Goal: Task Accomplishment & Management: Use online tool/utility

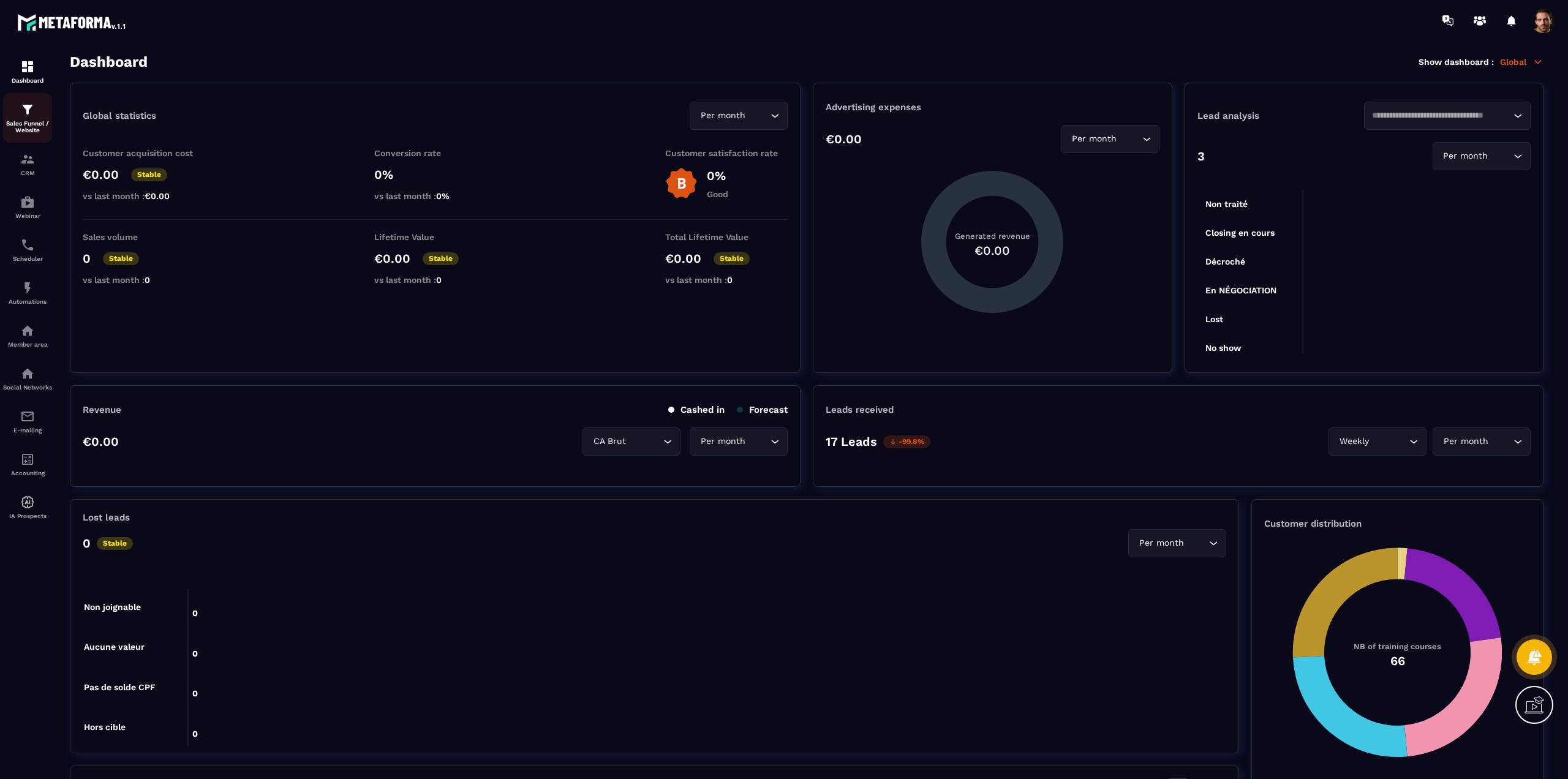
click at [26, 114] on img at bounding box center [27, 109] width 15 height 15
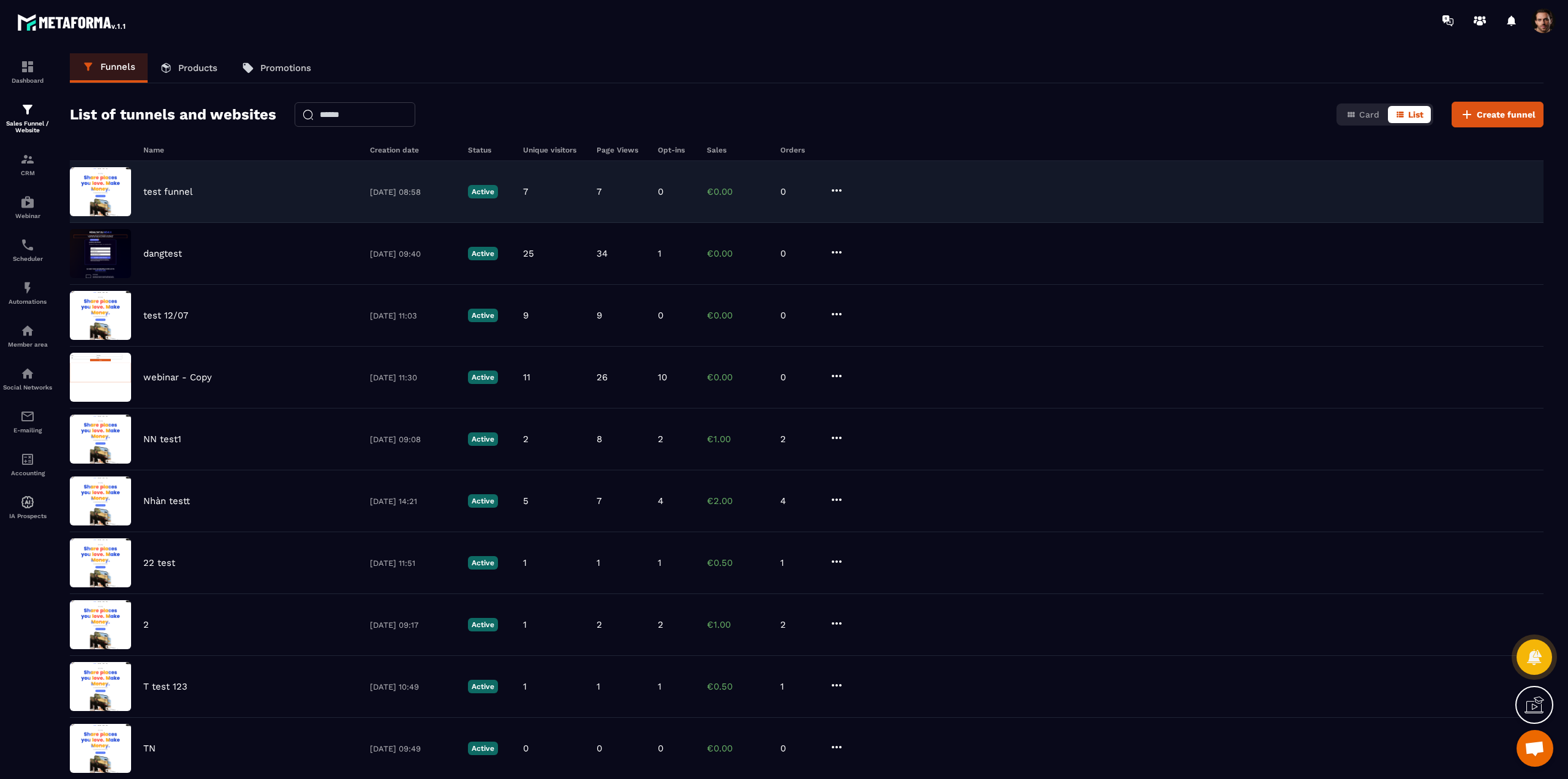
click at [180, 194] on p "test funnel" at bounding box center [168, 191] width 50 height 11
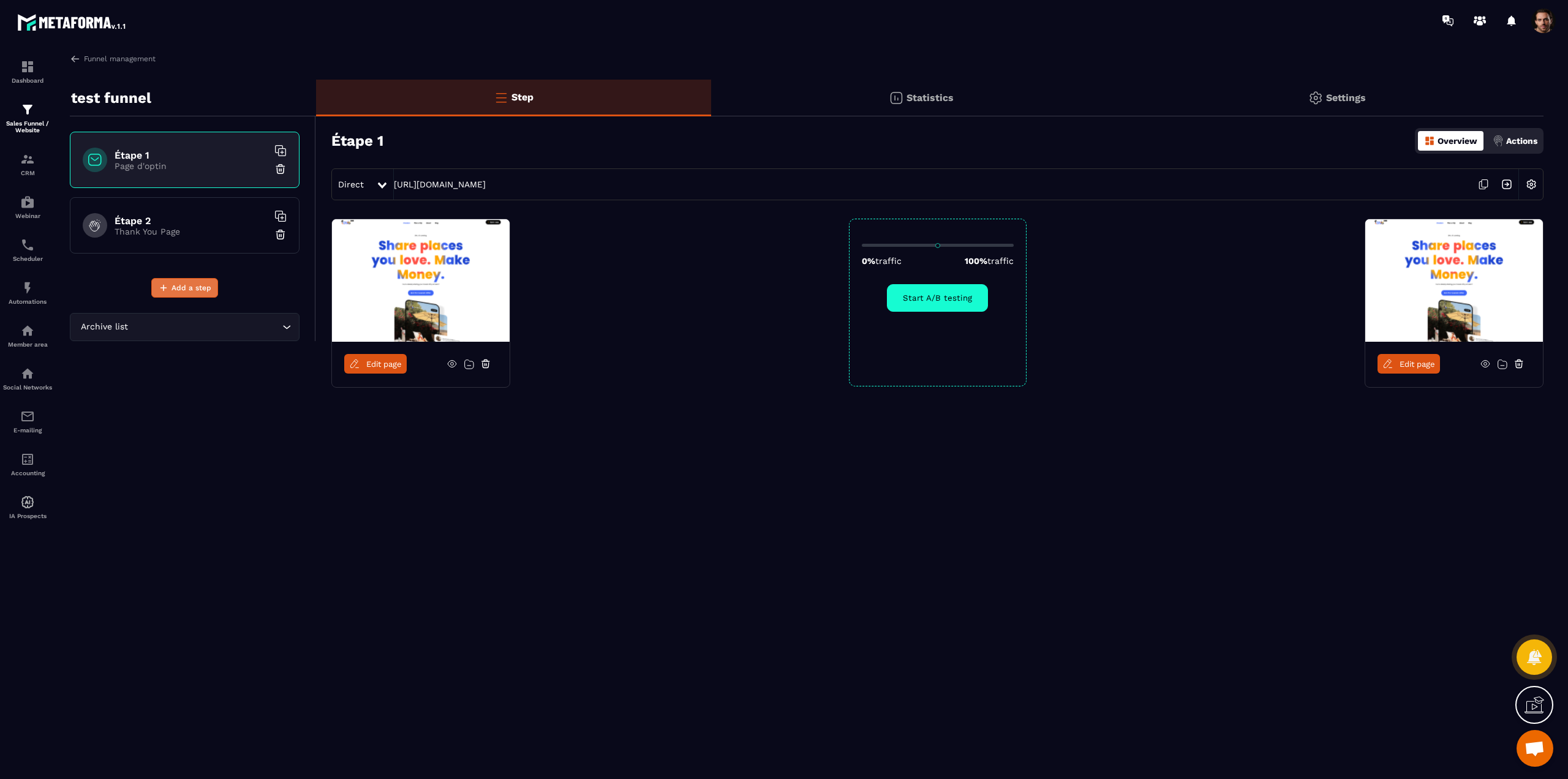
click at [204, 283] on span "Add a step" at bounding box center [191, 288] width 40 height 12
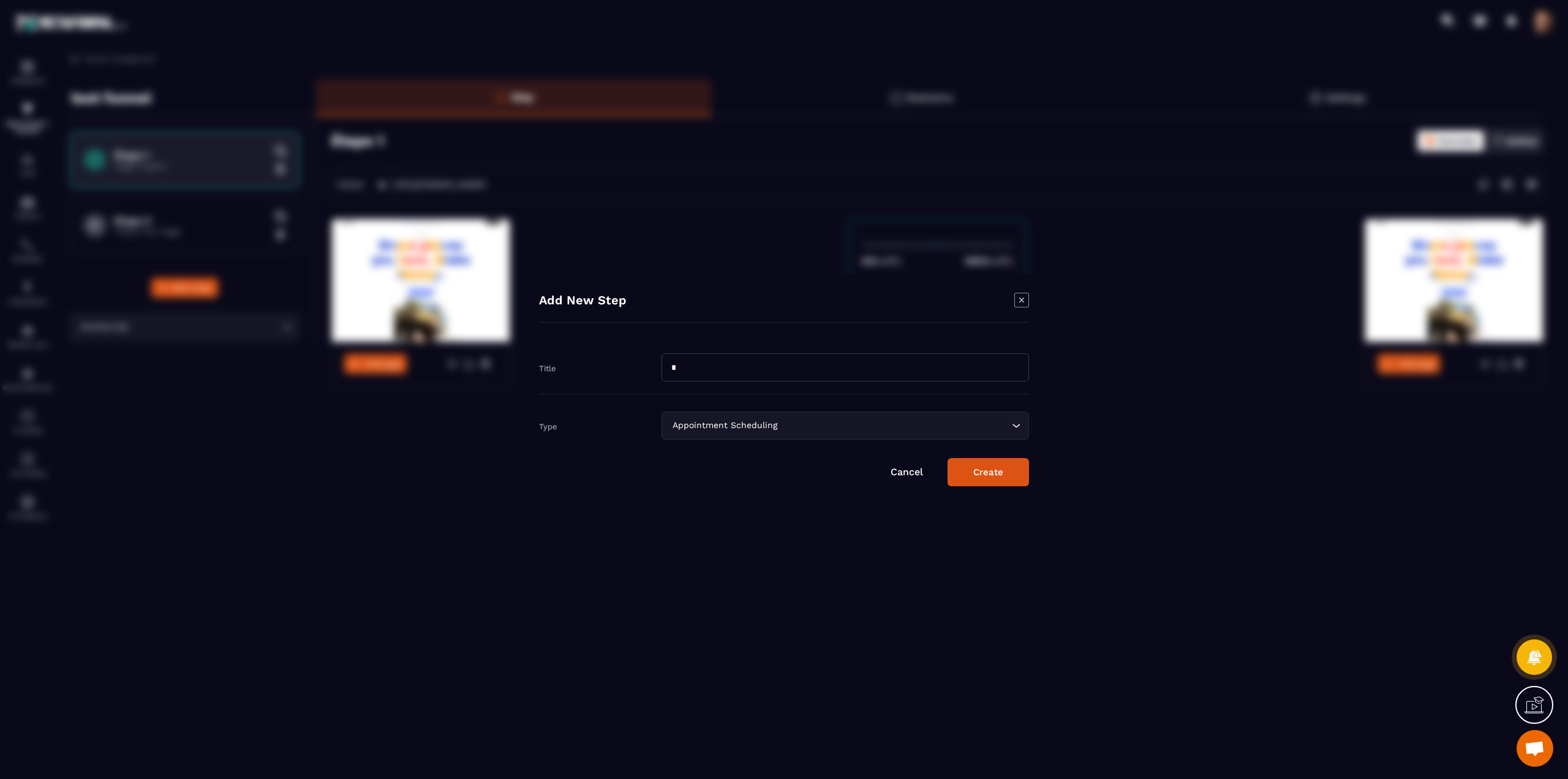
click at [704, 370] on input "*" at bounding box center [845, 368] width 368 height 28
type input "******"
click at [692, 425] on div "Appointment Scheduling" at bounding box center [839, 426] width 342 height 13
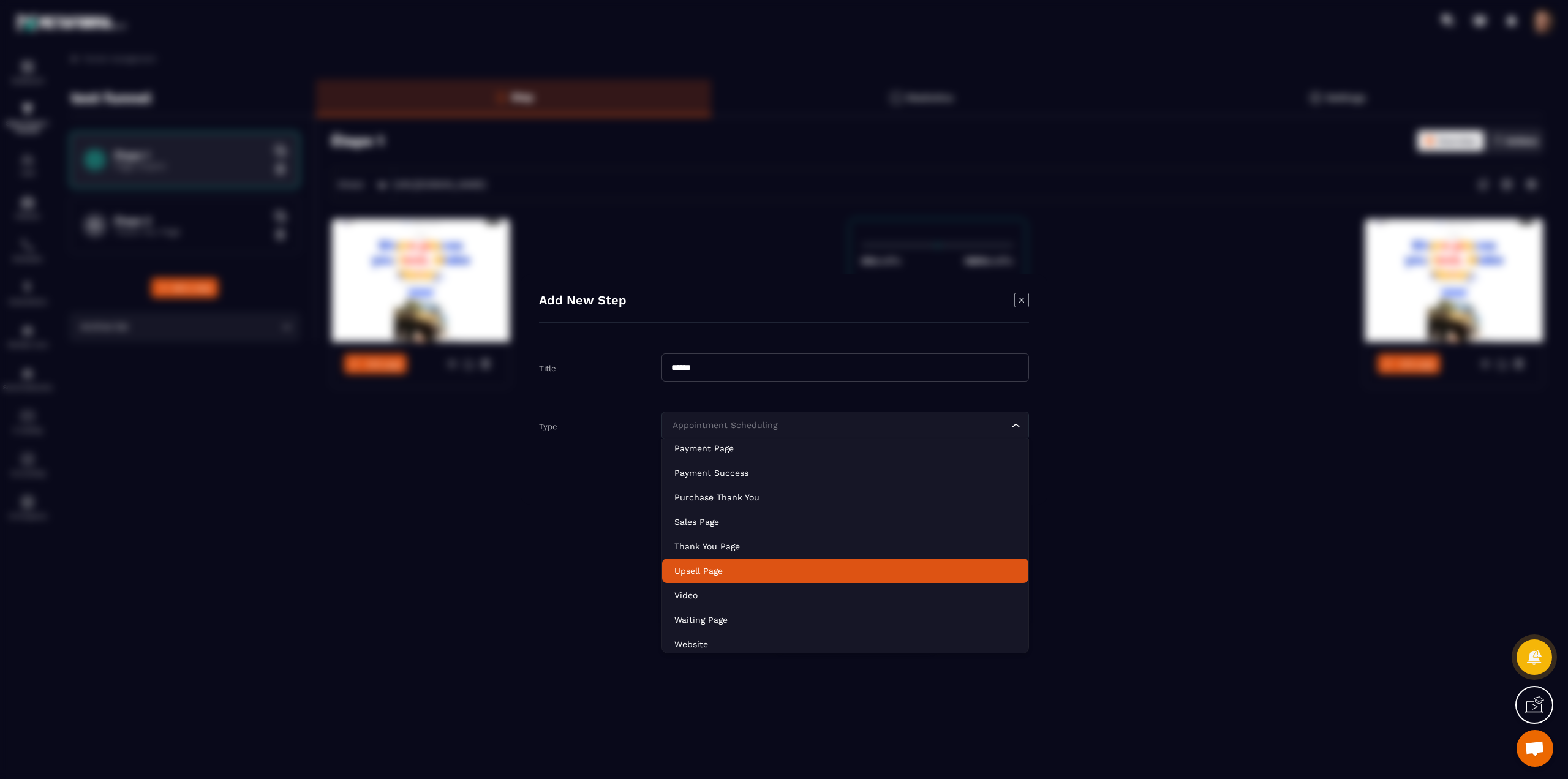
scroll to position [86, 0]
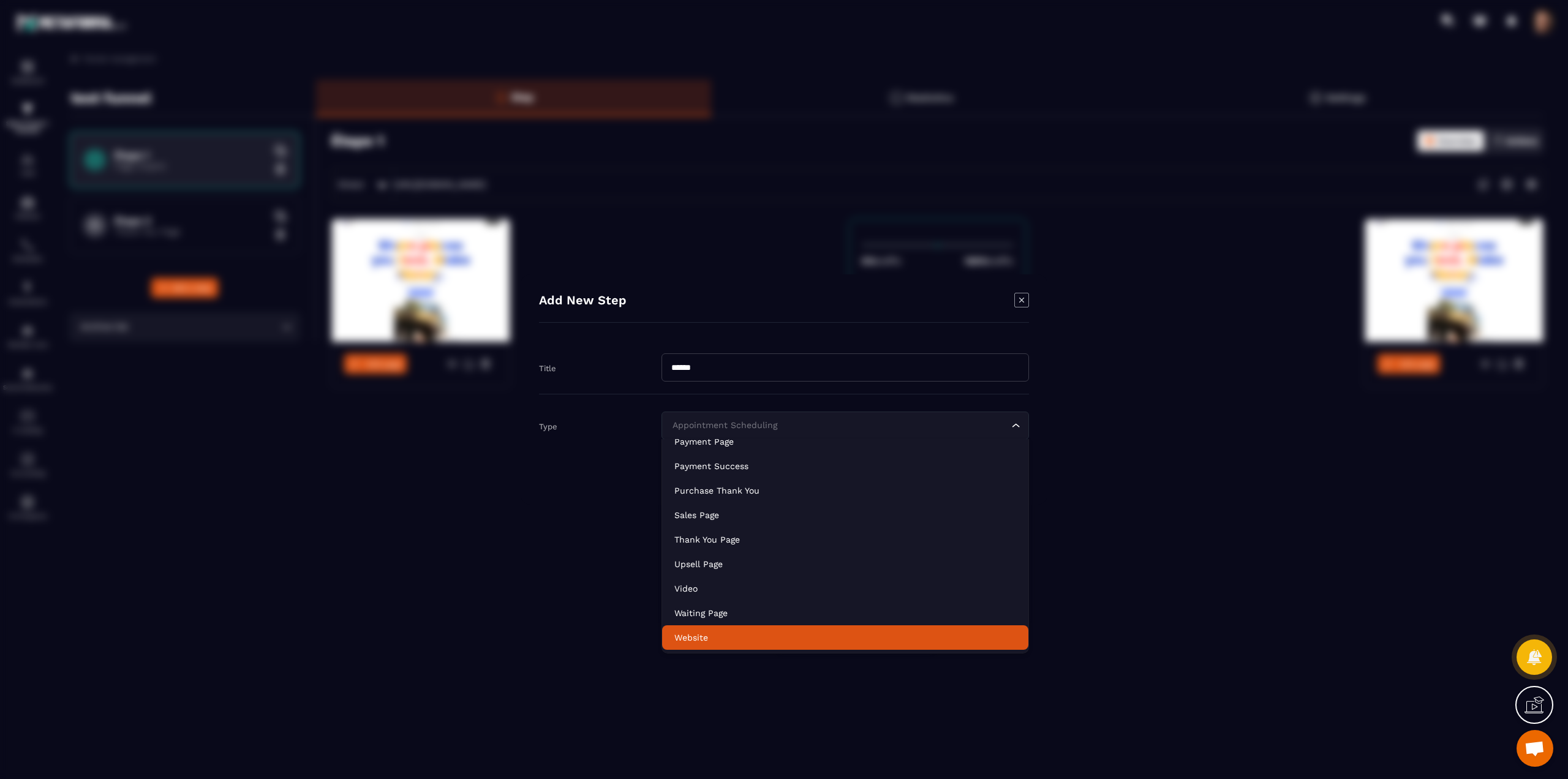
click at [694, 639] on p "Website" at bounding box center [845, 637] width 342 height 12
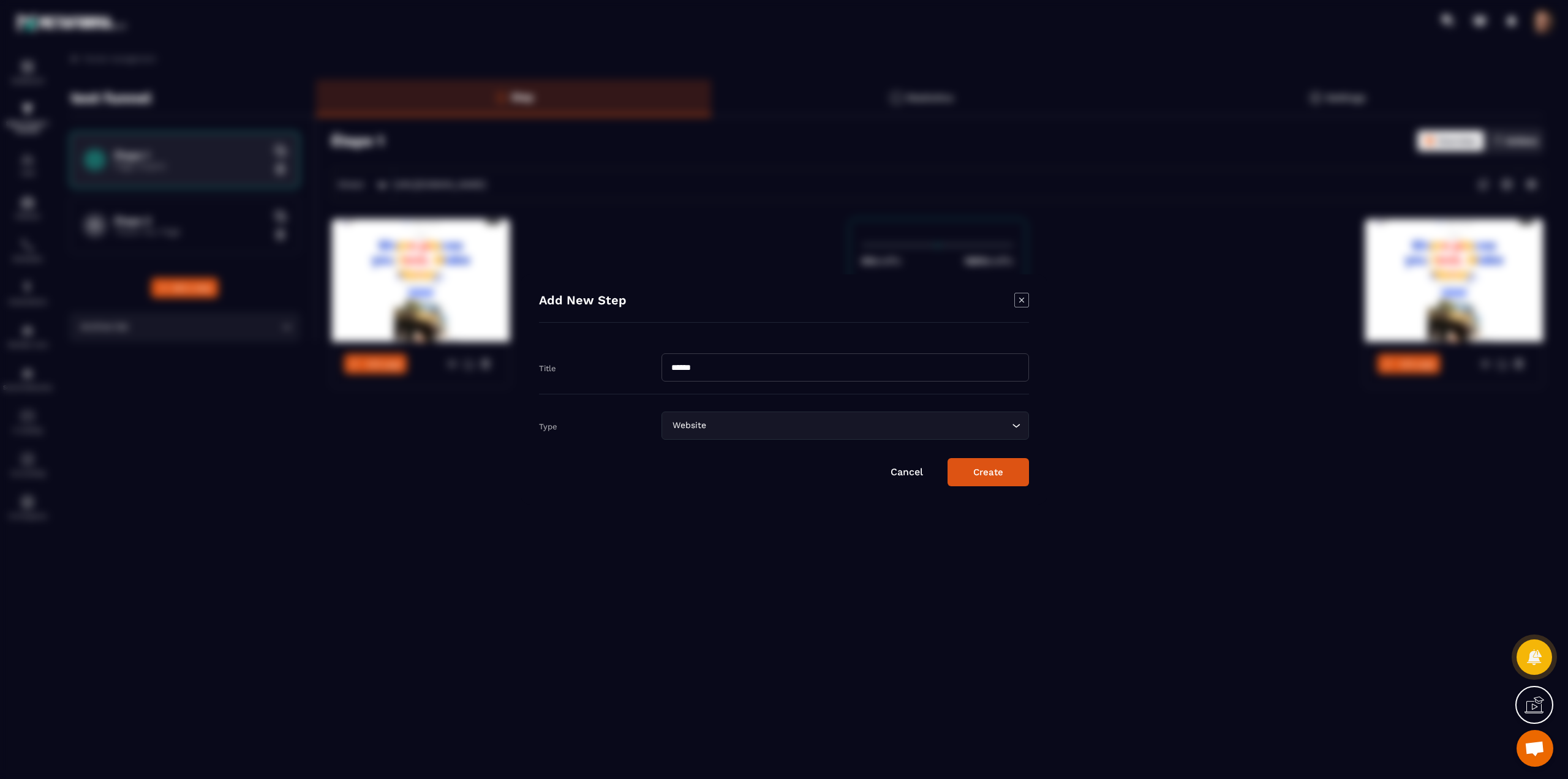
click at [997, 482] on button "Create" at bounding box center [988, 472] width 81 height 28
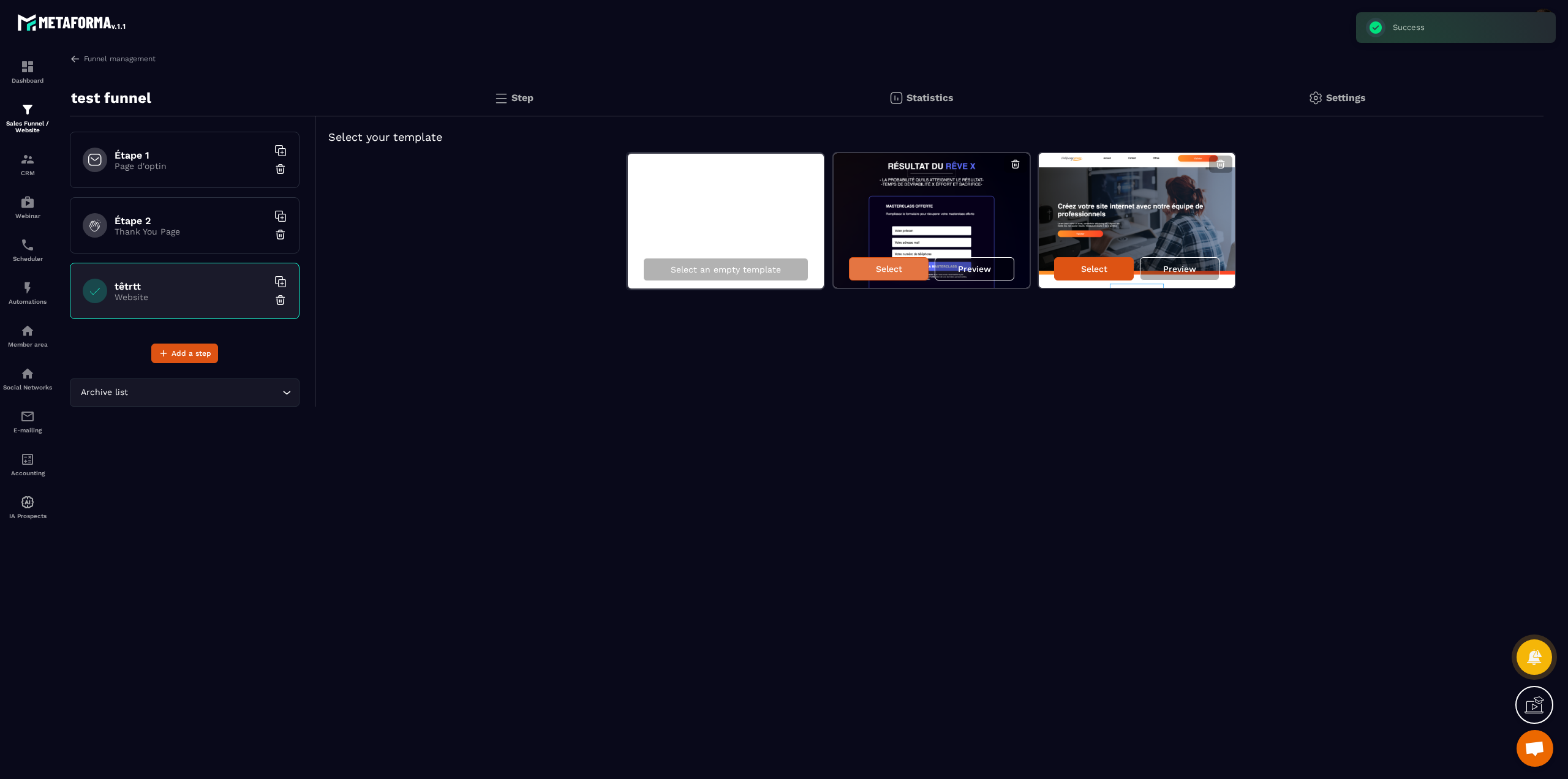
click at [900, 273] on p "Select" at bounding box center [889, 269] width 27 height 10
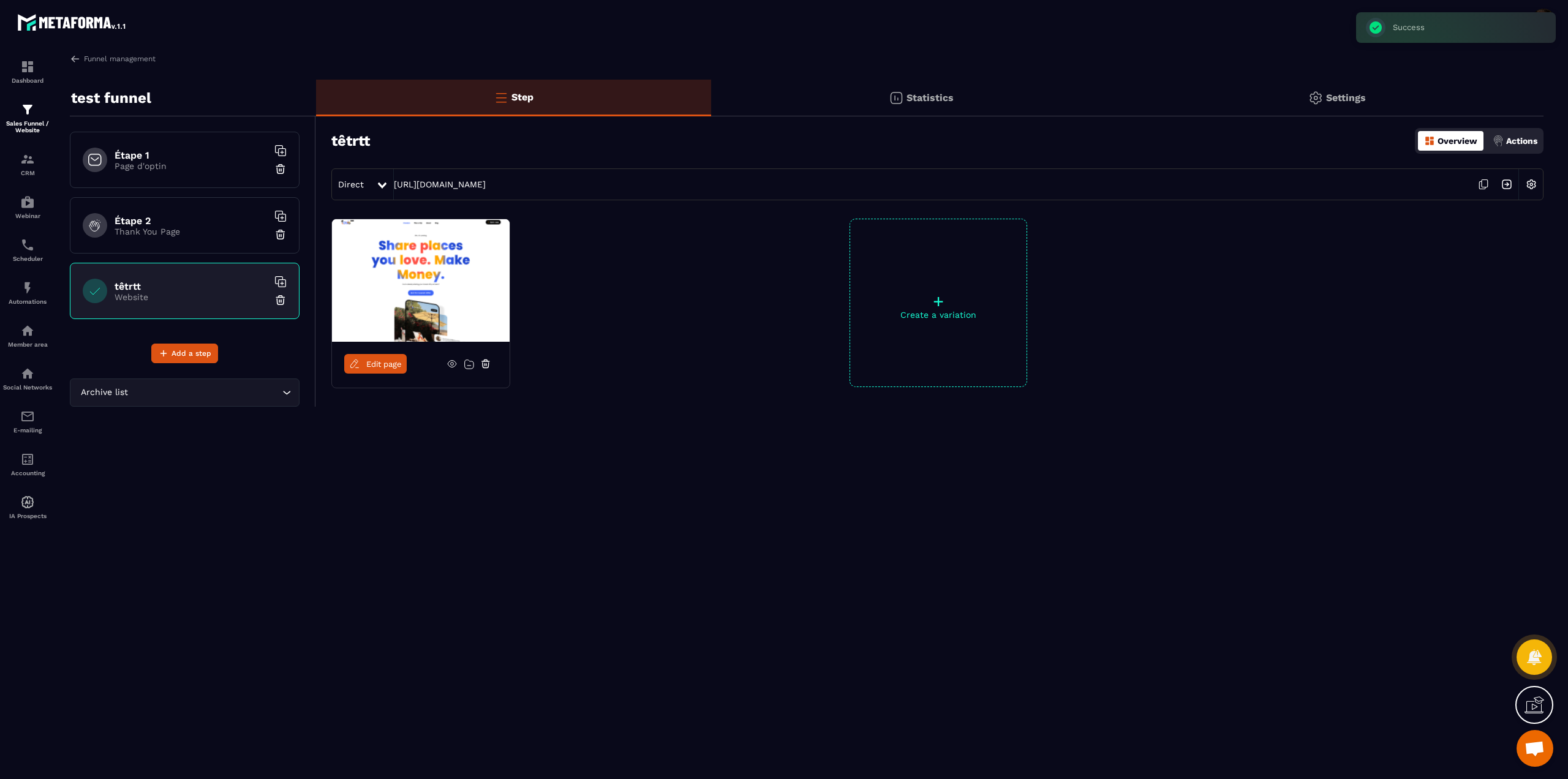
click at [876, 266] on div "+ Create a variation" at bounding box center [938, 302] width 177 height 168
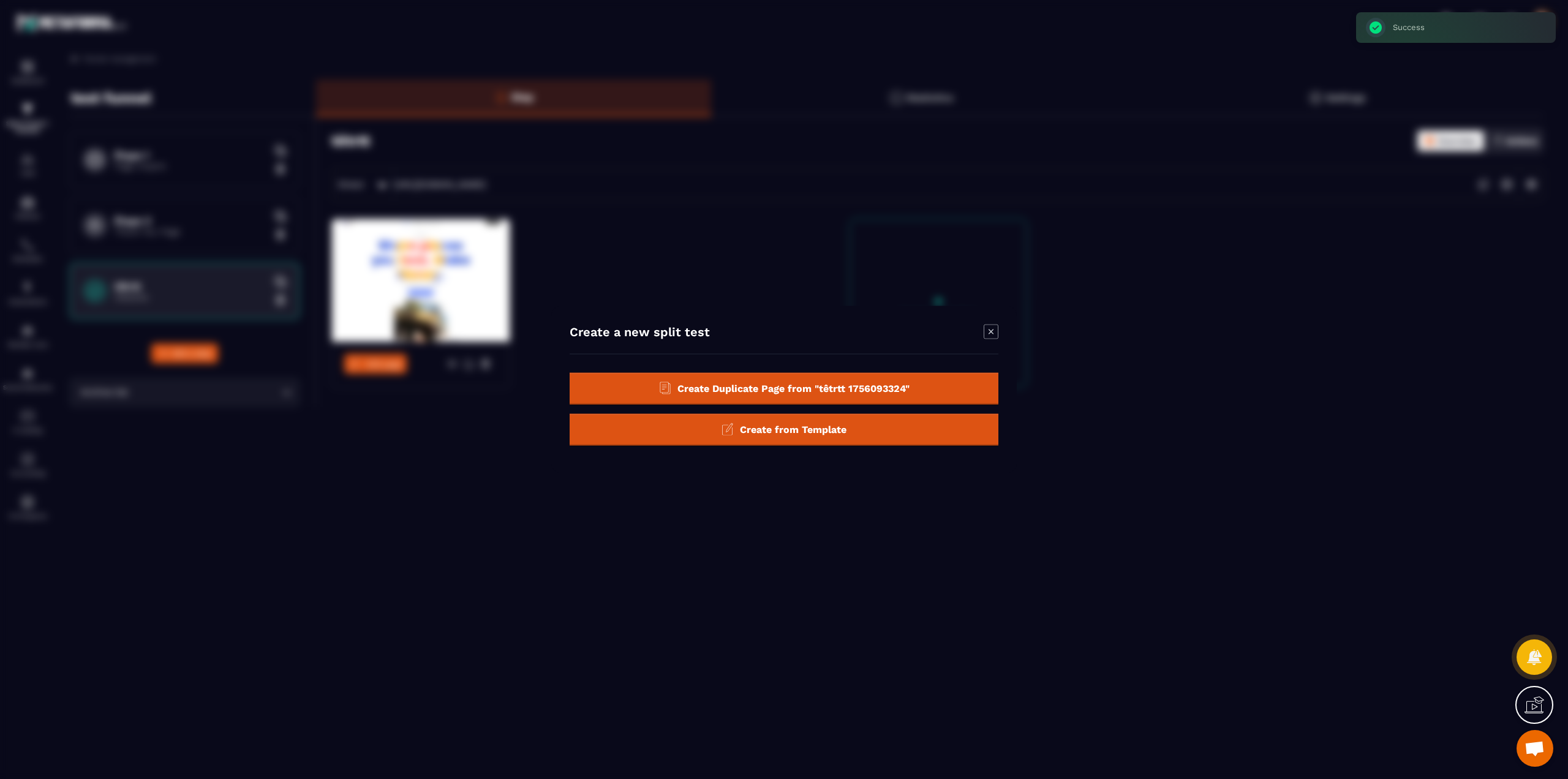
click at [993, 326] on icon "Modal window" at bounding box center [991, 332] width 15 height 15
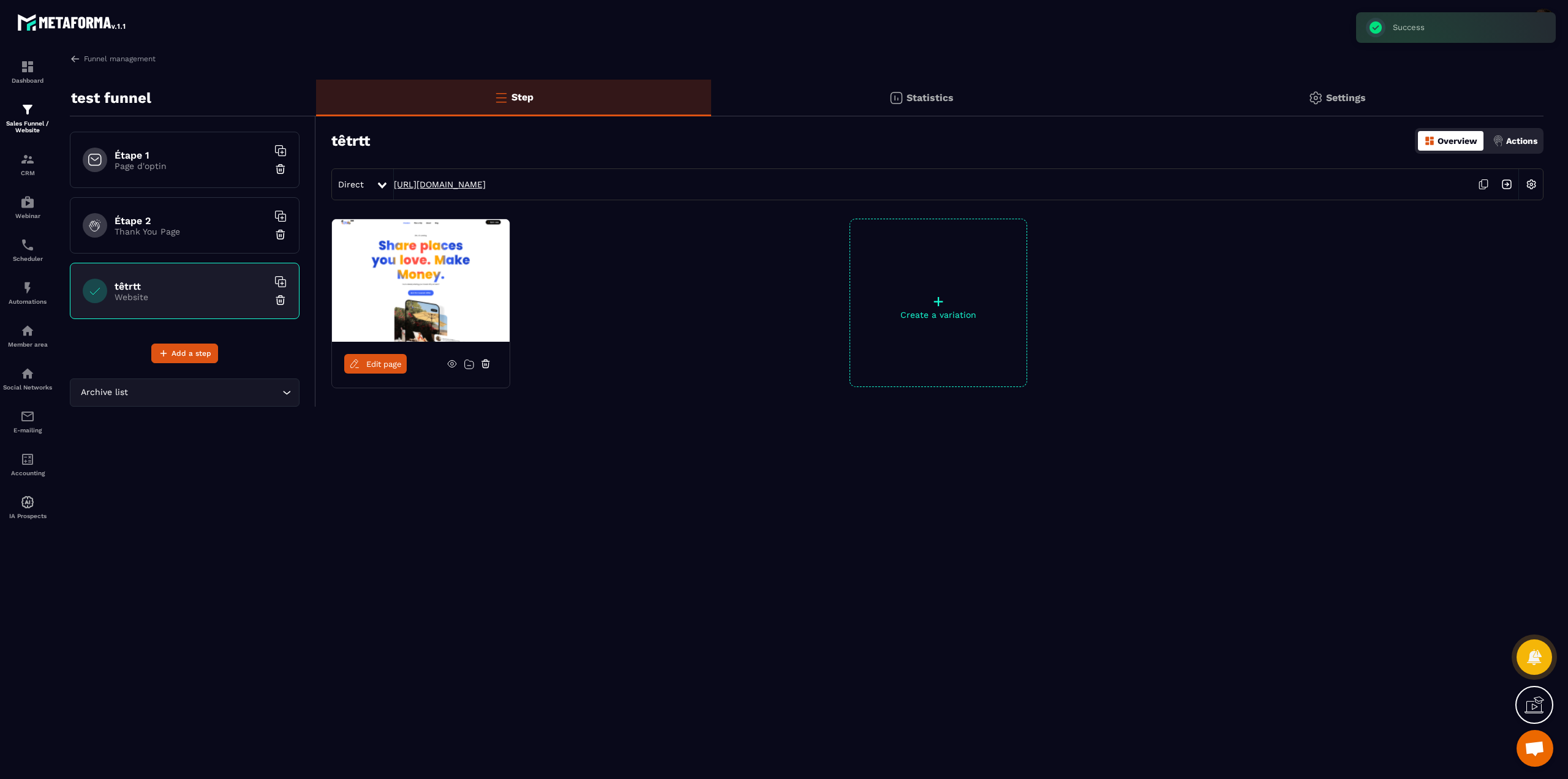
click at [450, 180] on link "[URL][DOMAIN_NAME]" at bounding box center [439, 185] width 92 height 10
click at [112, 59] on link "Funnel management" at bounding box center [113, 58] width 86 height 11
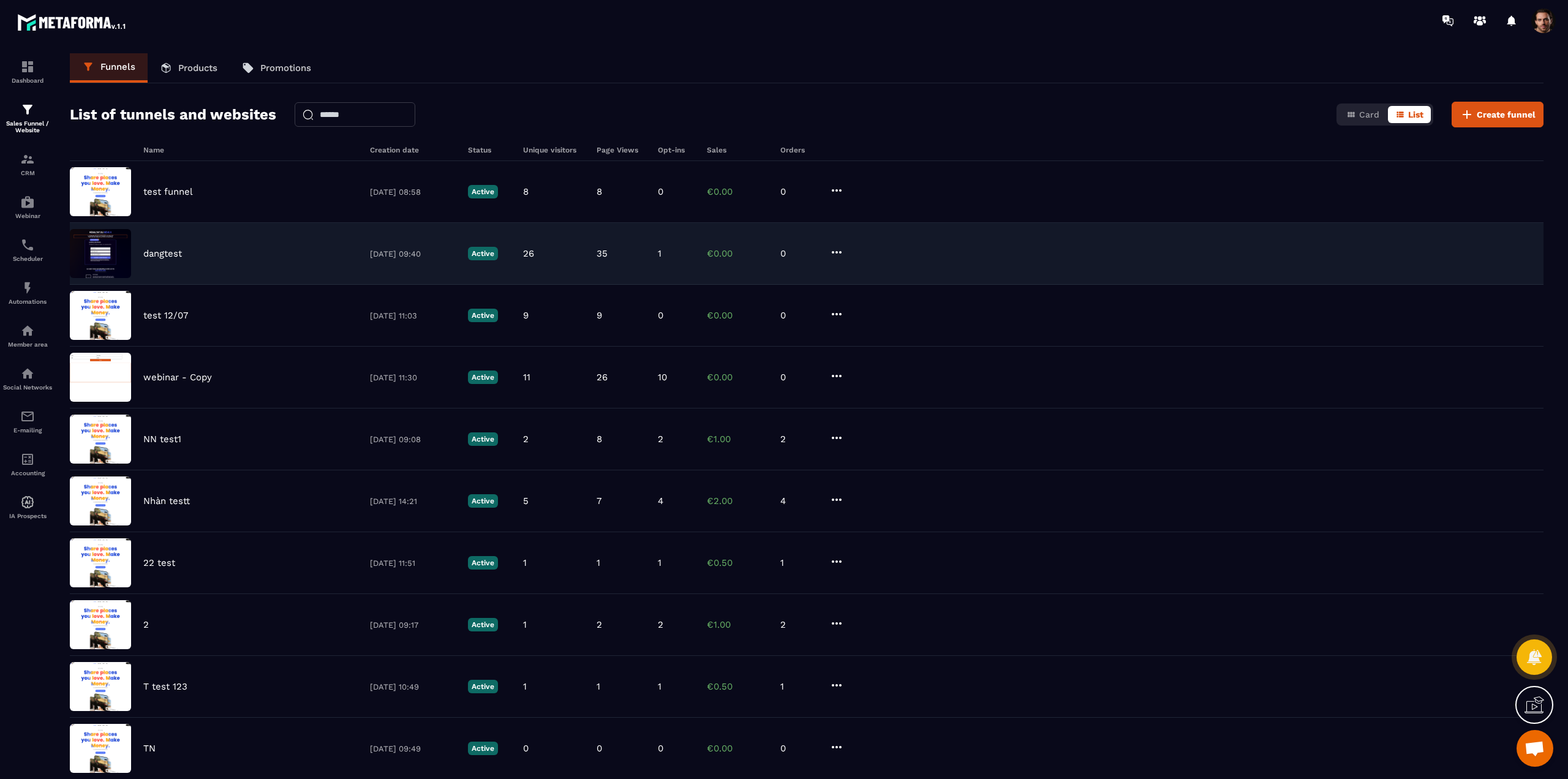
click at [144, 253] on p "dangtest" at bounding box center [162, 253] width 39 height 11
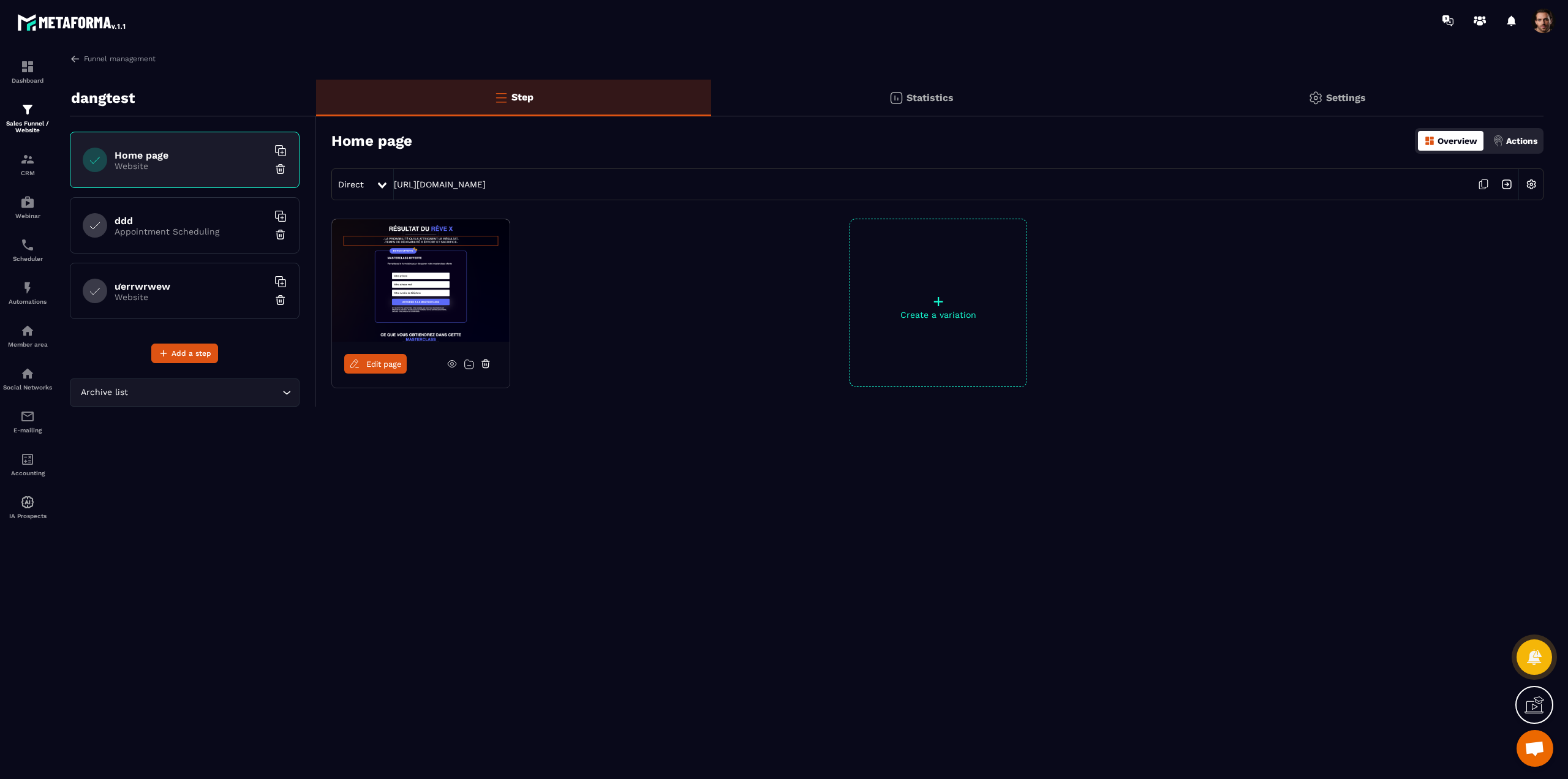
click at [166, 292] on h6 "ưerrwrwew" at bounding box center [191, 287] width 153 height 12
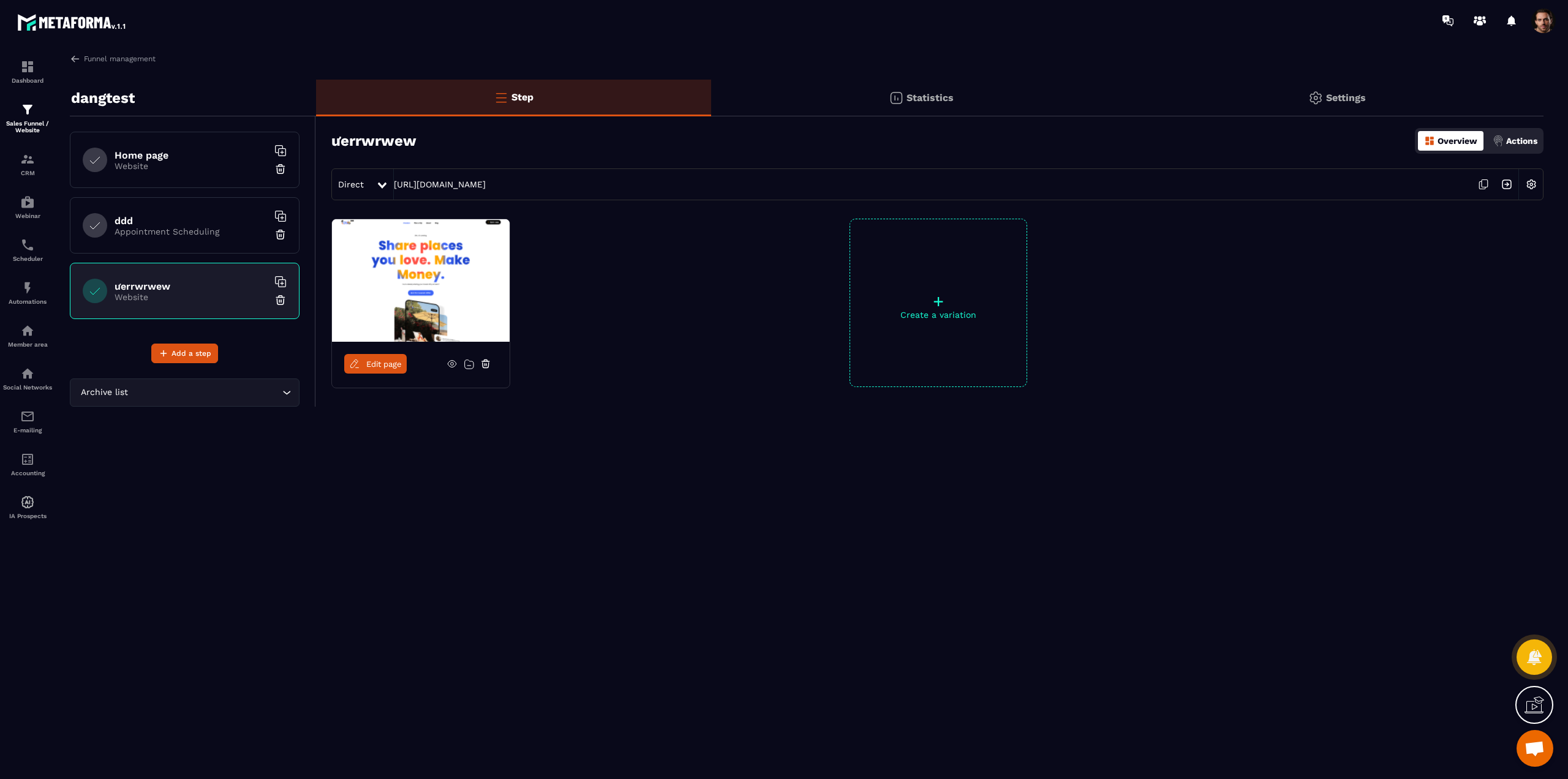
click at [1550, 22] on span at bounding box center [1543, 21] width 25 height 25
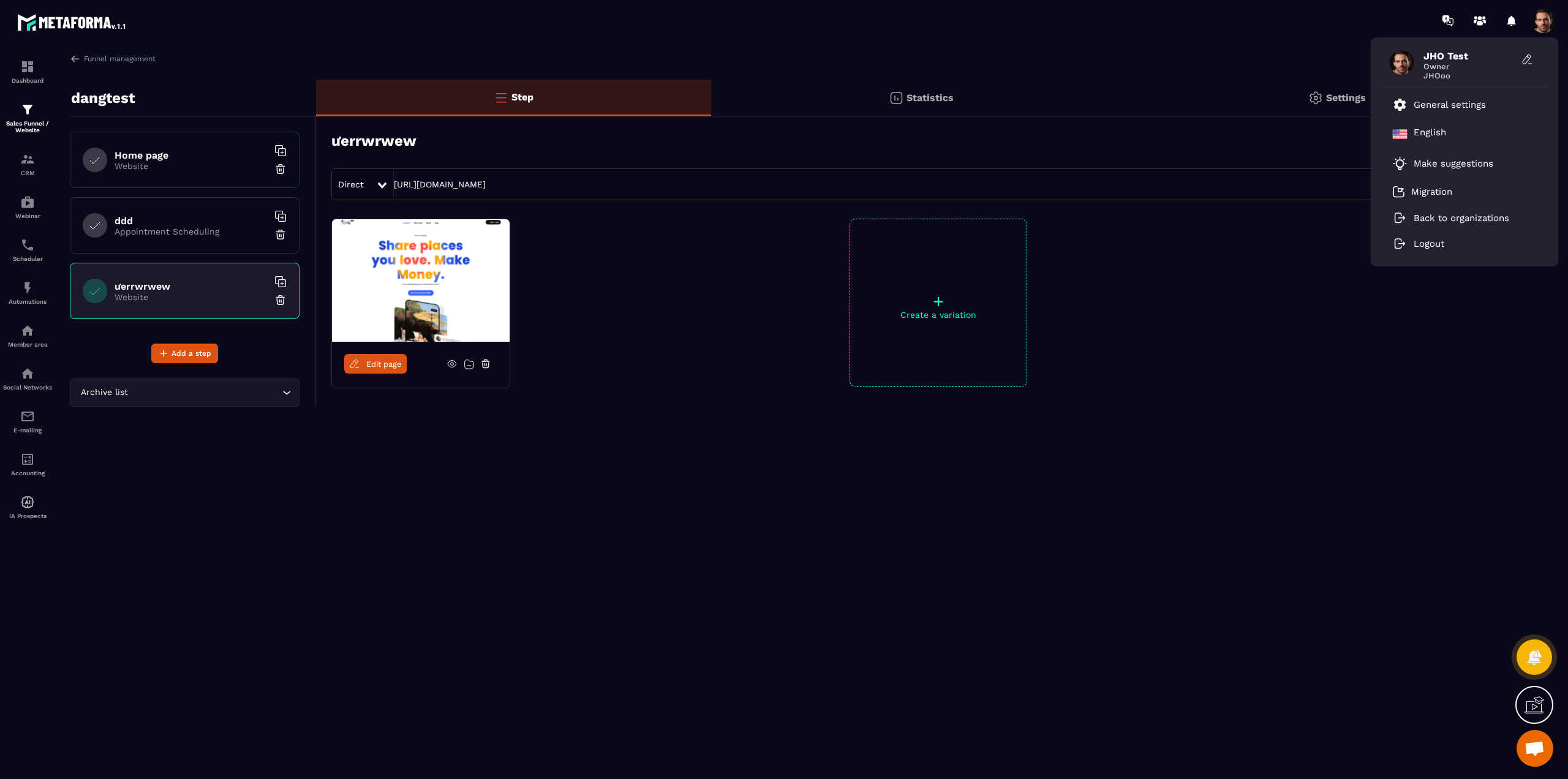
click at [1550, 22] on span at bounding box center [1543, 21] width 25 height 25
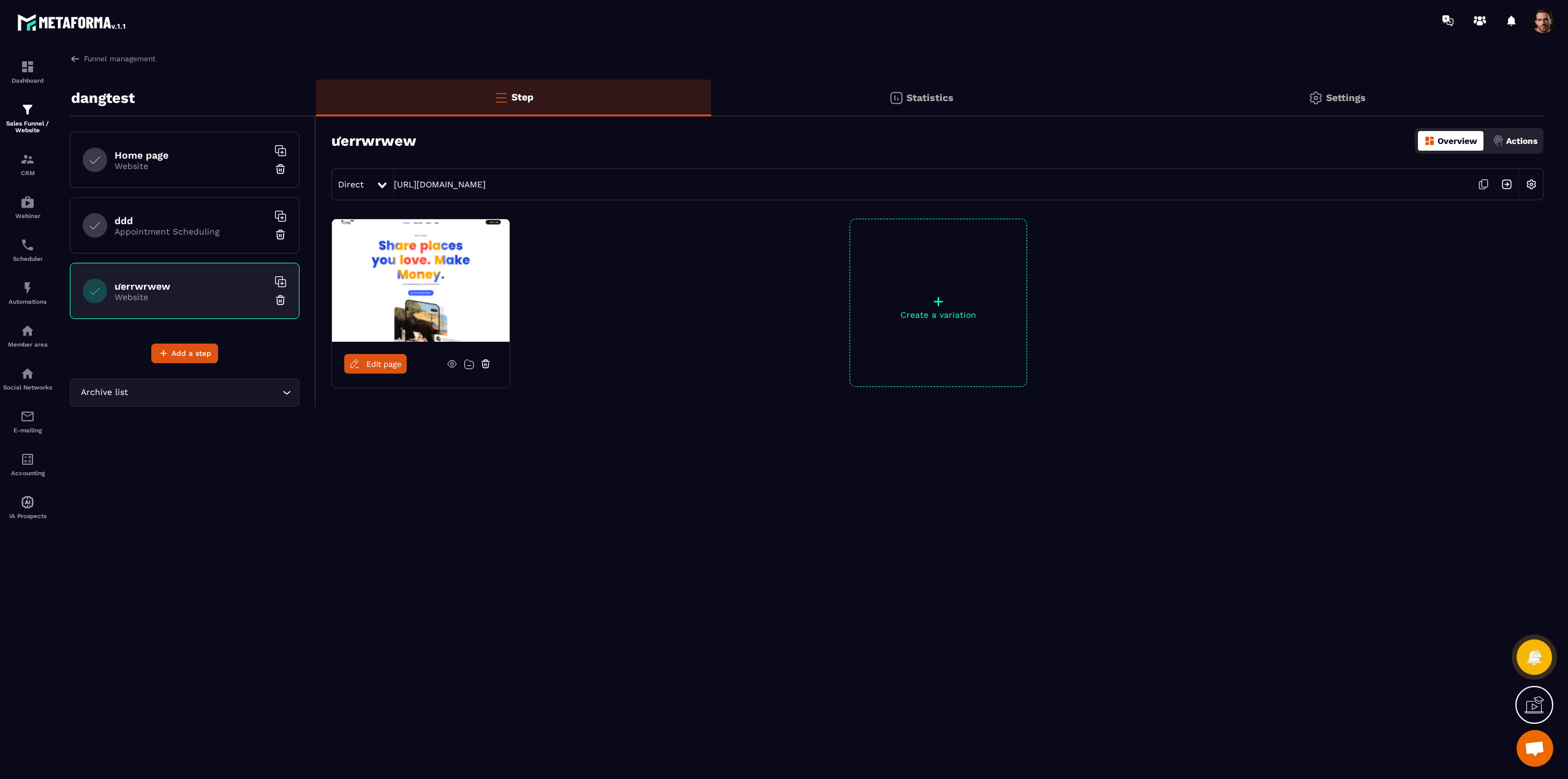
click at [228, 225] on h6 "ddd" at bounding box center [191, 221] width 153 height 12
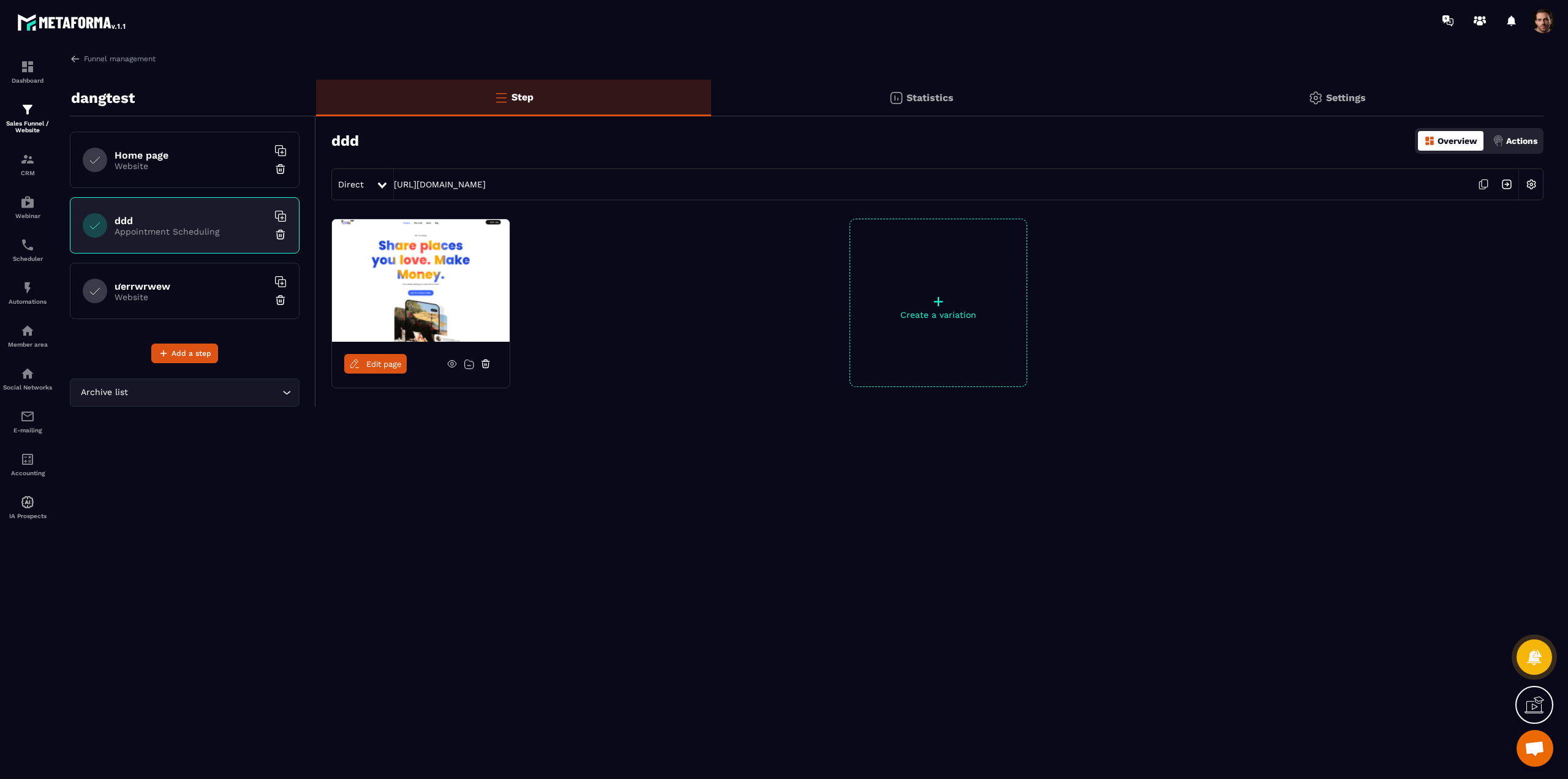
drag, startPoint x: 1344, startPoint y: 94, endPoint x: 1337, endPoint y: 98, distance: 8.1
click at [1344, 94] on p "Settings" at bounding box center [1346, 98] width 40 height 12
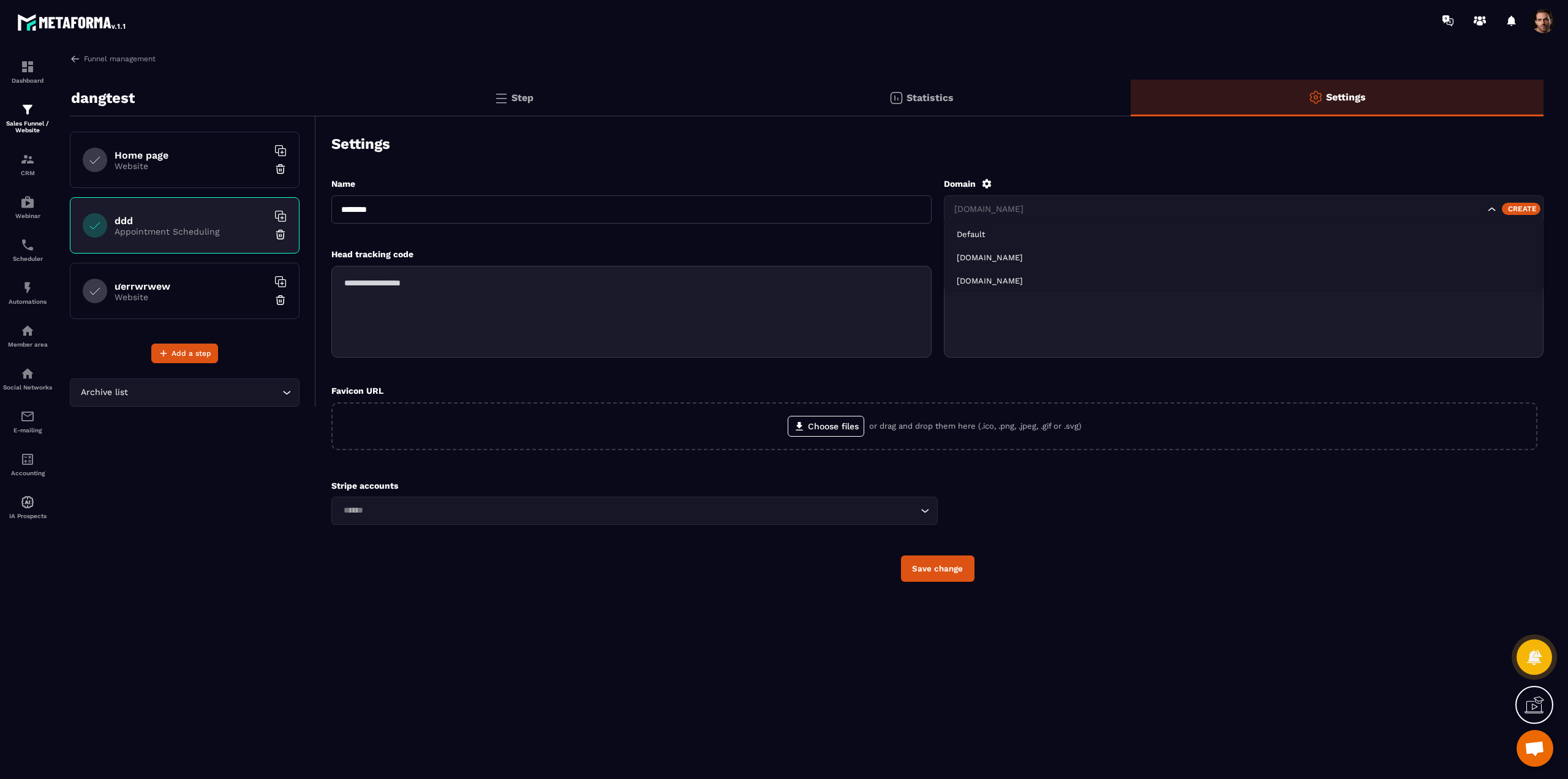
click at [1088, 210] on input "Search for option" at bounding box center [1218, 210] width 533 height 13
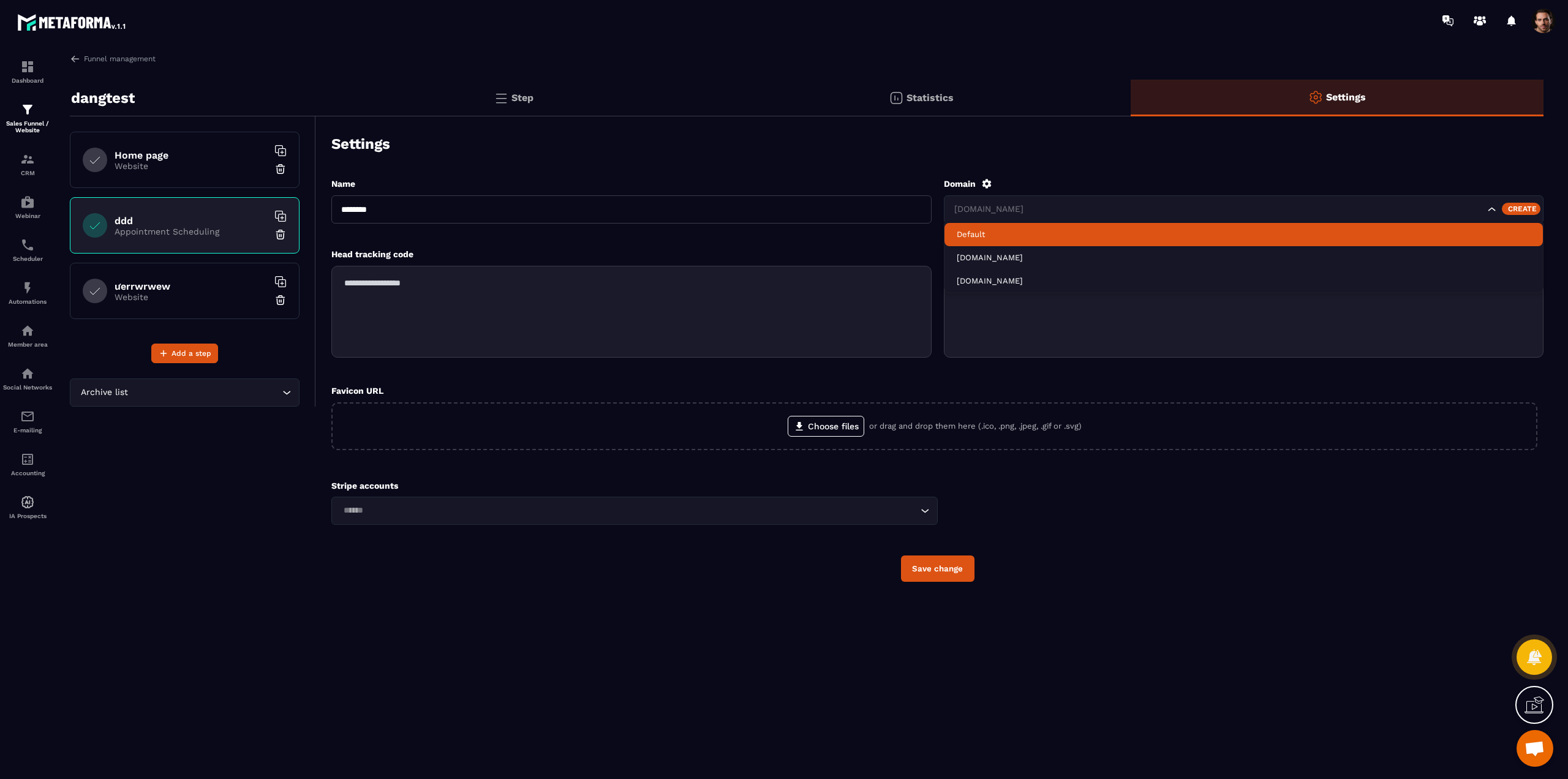
click at [785, 145] on div "Settings" at bounding box center [937, 144] width 1212 height 43
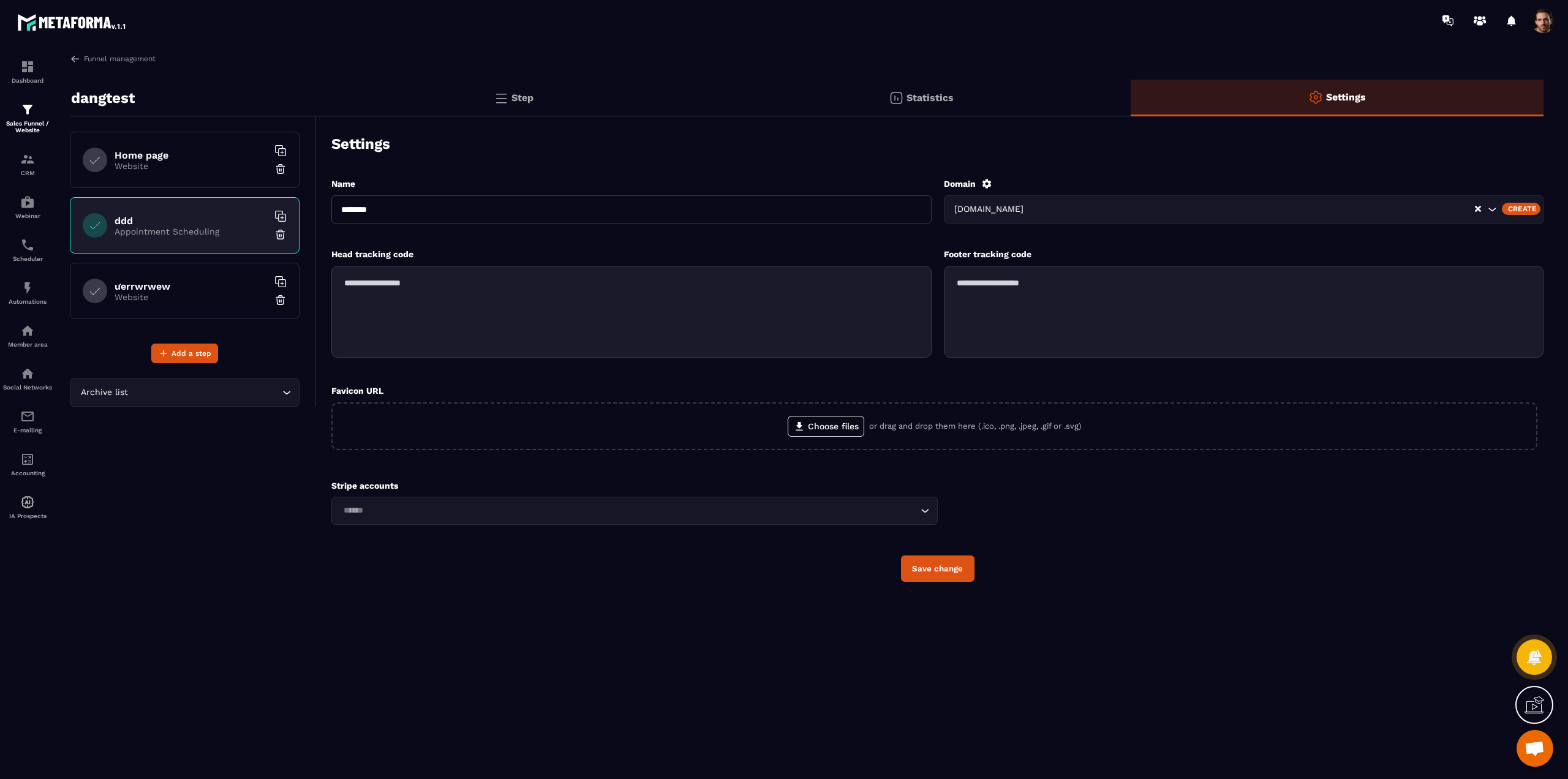
click at [711, 95] on div "Step" at bounding box center [920, 98] width 420 height 36
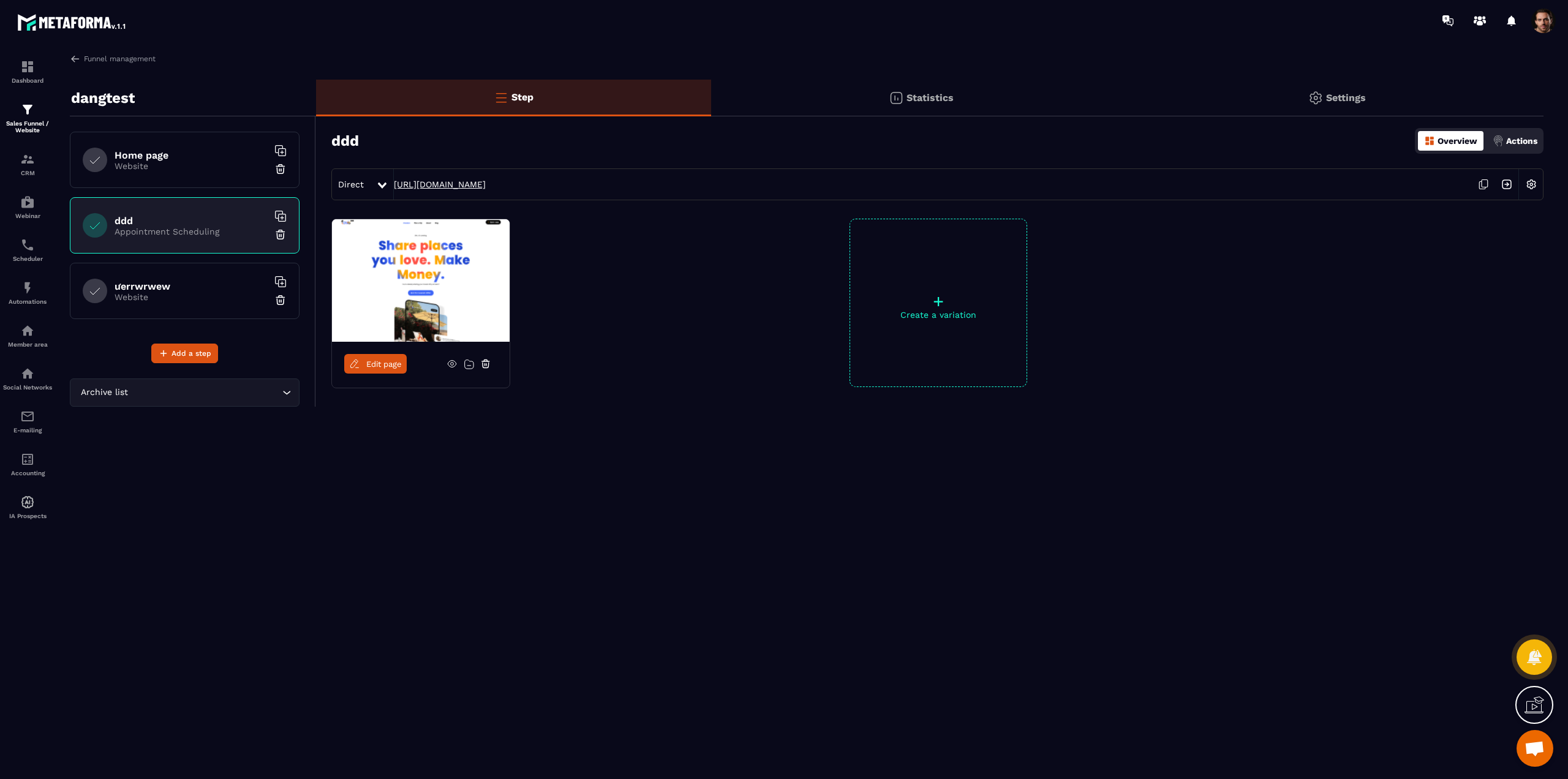
click at [452, 180] on link "[URL][DOMAIN_NAME]" at bounding box center [439, 185] width 92 height 10
click at [363, 363] on link "Edit page" at bounding box center [375, 364] width 62 height 20
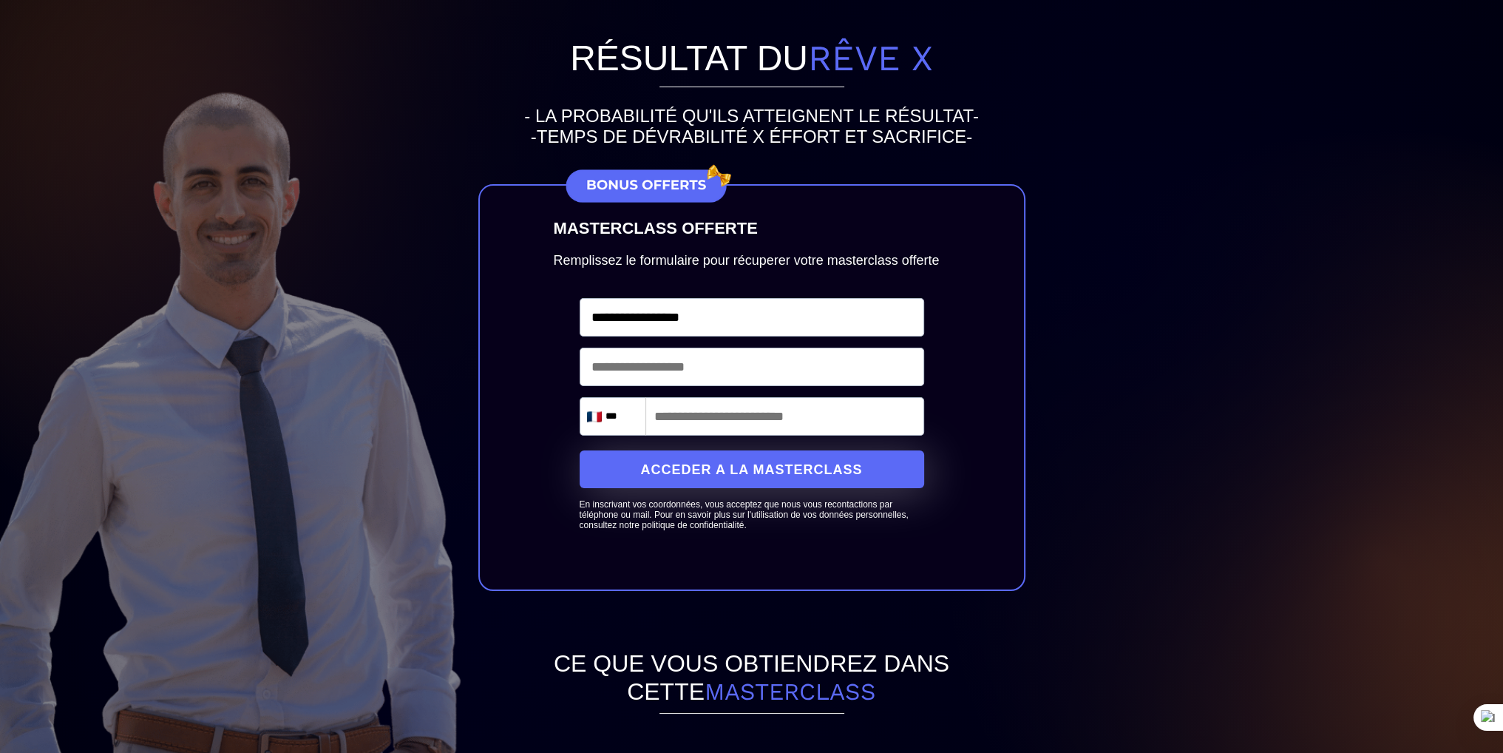
click at [714, 336] on input "**********" at bounding box center [752, 317] width 345 height 38
type input "**********"
click at [733, 386] on input "email" at bounding box center [752, 366] width 345 height 38
type input "**********"
click at [746, 435] on input "tel" at bounding box center [752, 416] width 345 height 38
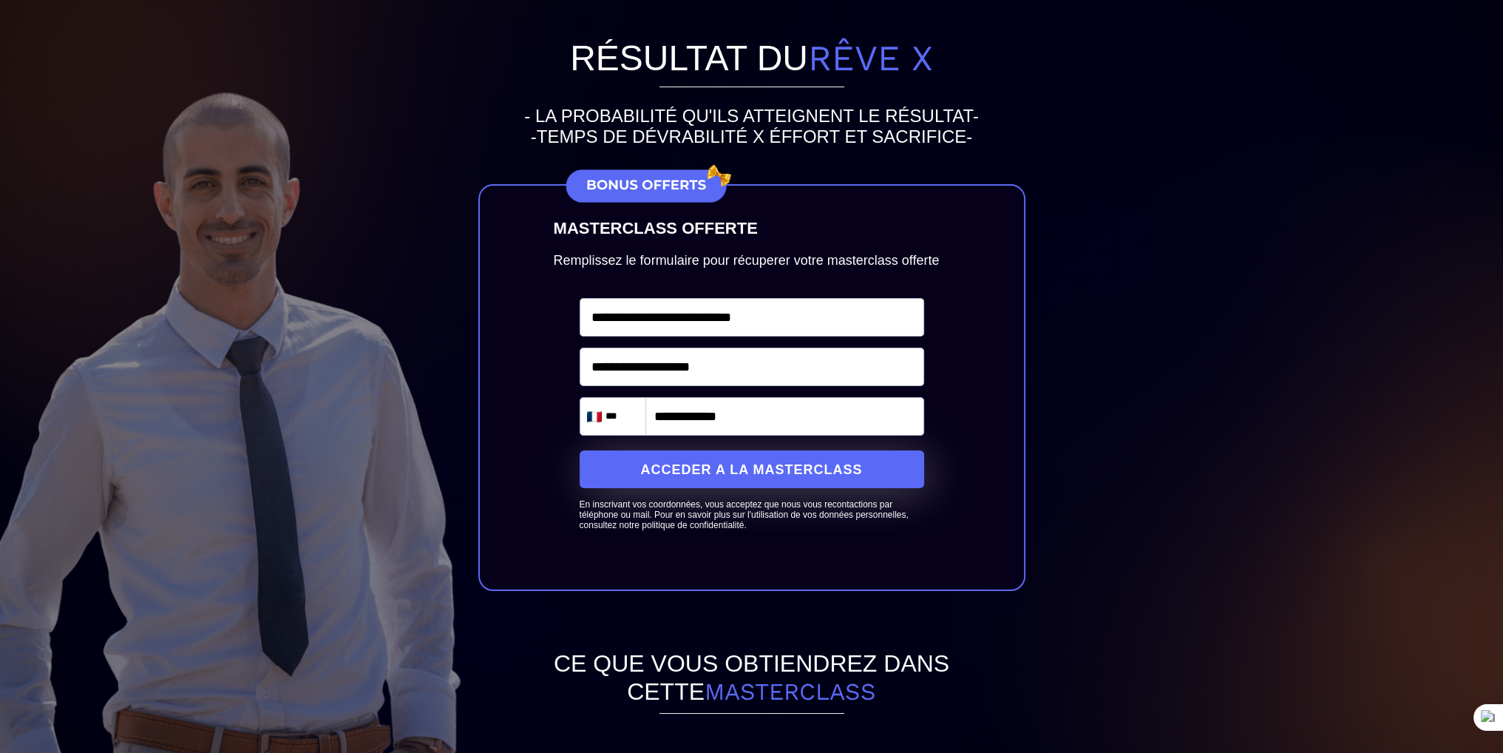
type input "**********"
